Goal: Use online tool/utility: Utilize a website feature to perform a specific function

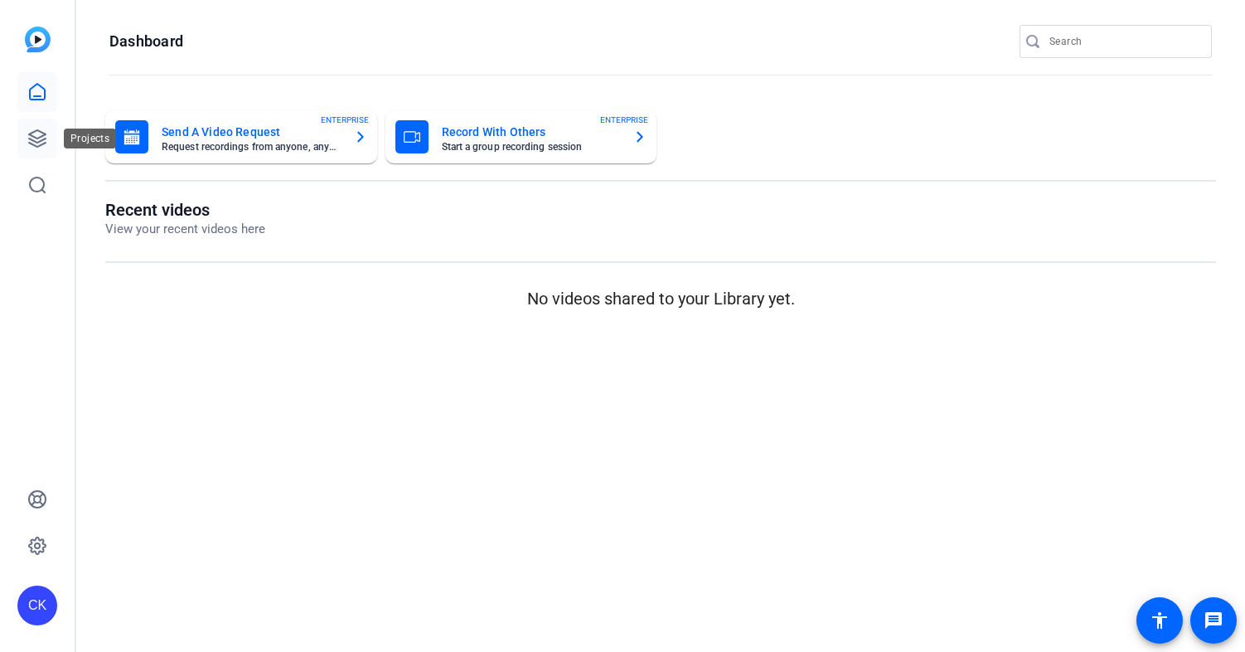
click at [32, 143] on icon at bounding box center [37, 138] width 17 height 17
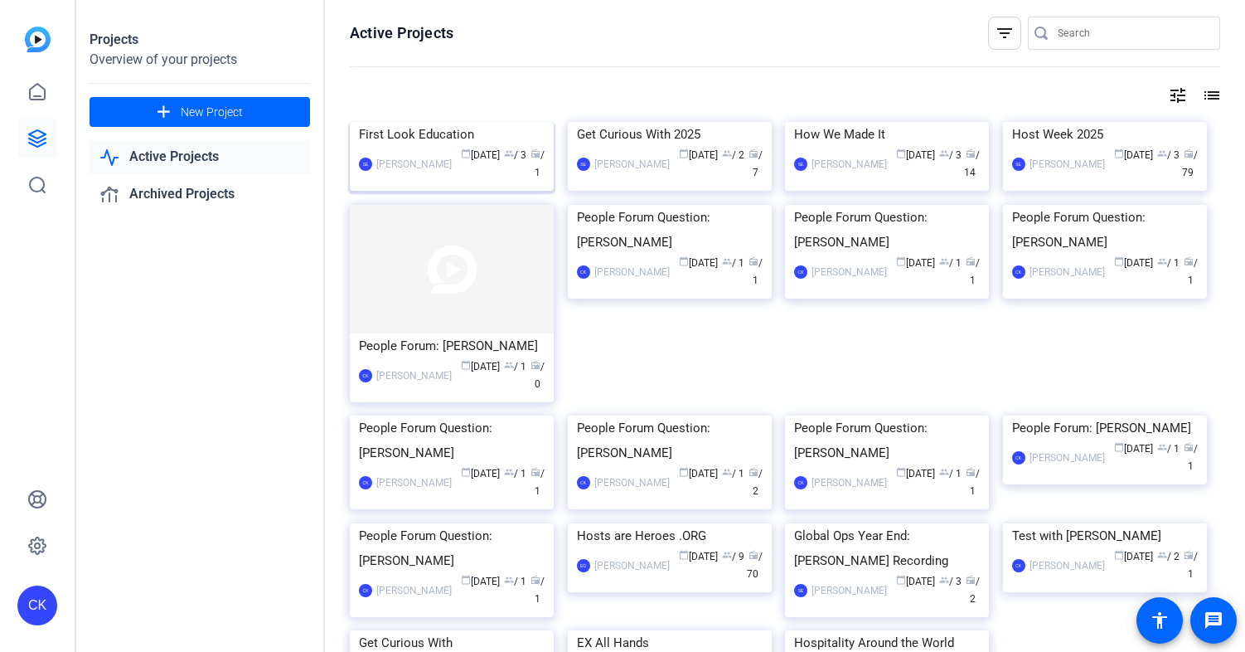
click at [434, 147] on div "First Look Education" at bounding box center [452, 134] width 186 height 25
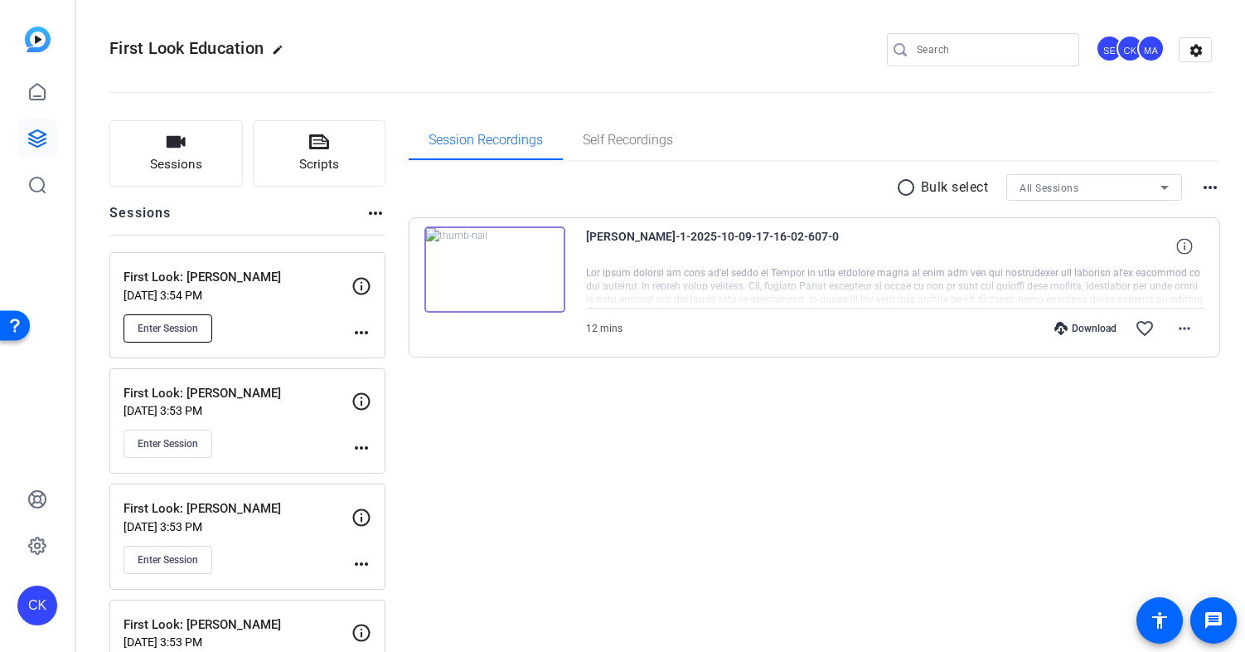
click at [165, 330] on span "Enter Session" at bounding box center [168, 328] width 61 height 13
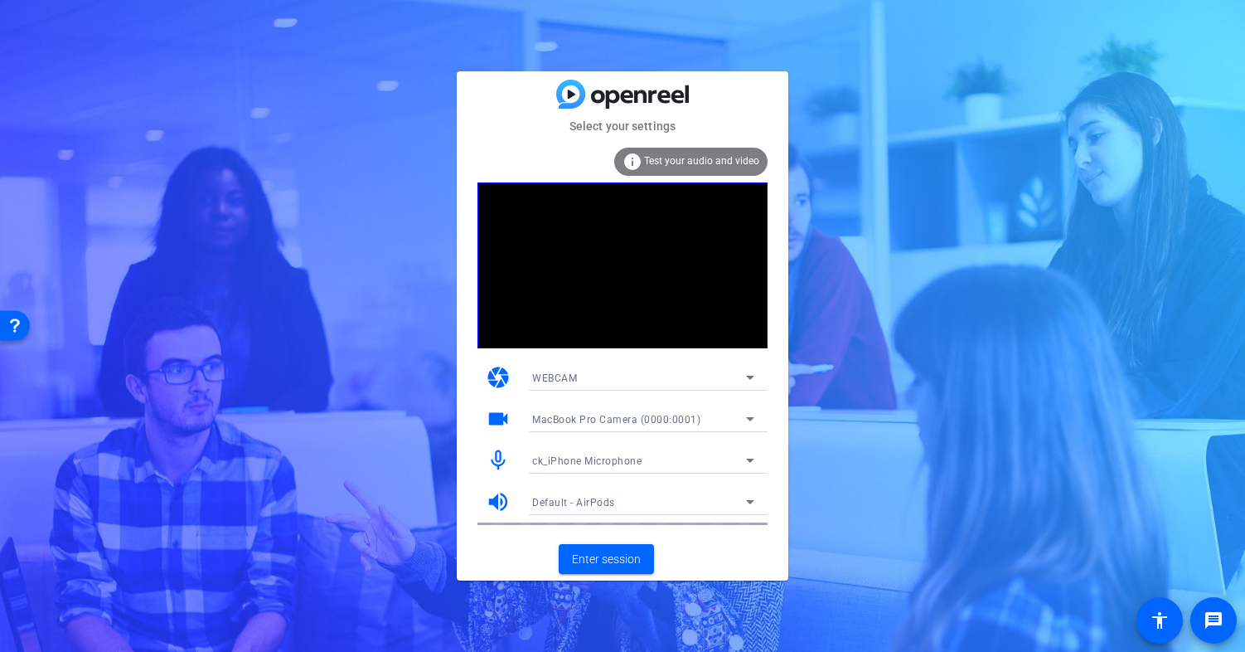
click at [551, 460] on span "ck_iPhone Microphone" at bounding box center [586, 461] width 109 height 12
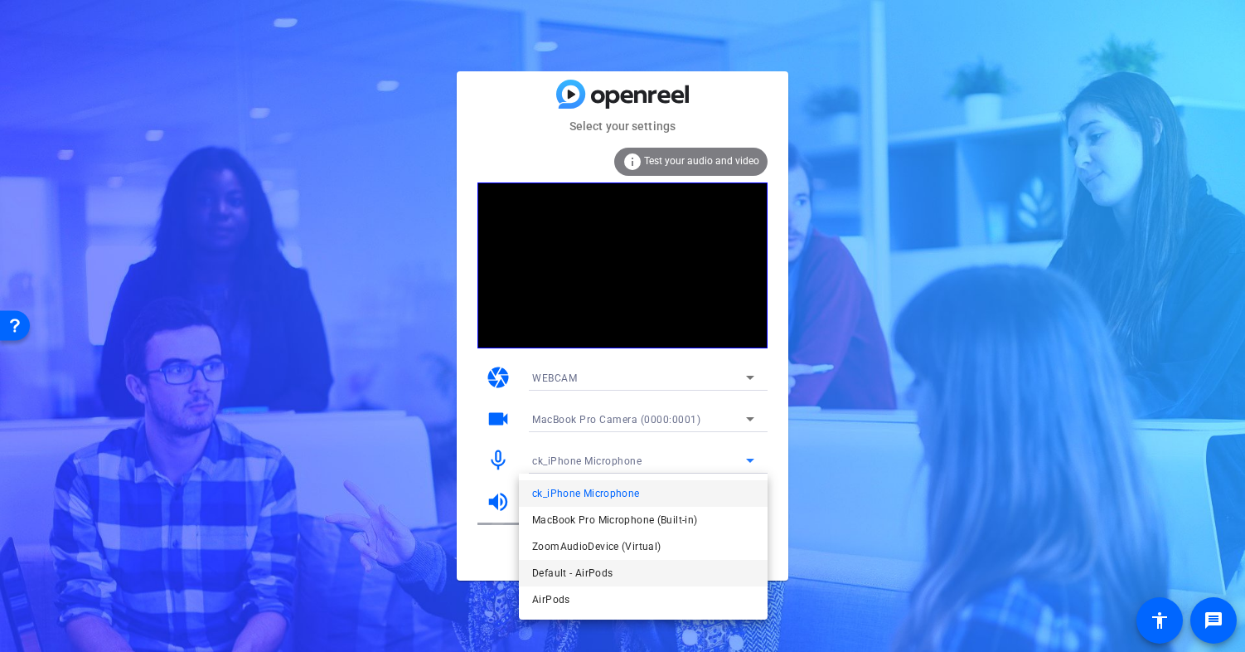
click at [544, 580] on span "Default - AirPods" at bounding box center [572, 573] width 80 height 20
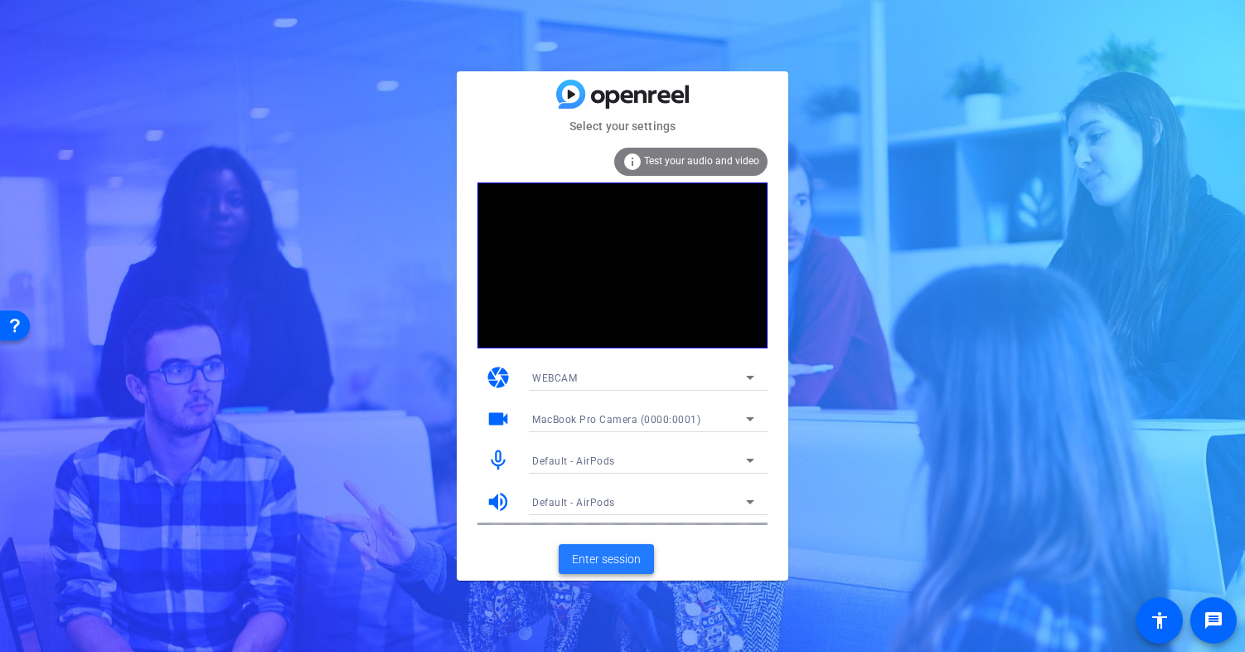
click at [606, 564] on span "Enter session" at bounding box center [606, 558] width 69 height 17
